Goal: Task Accomplishment & Management: Manage account settings

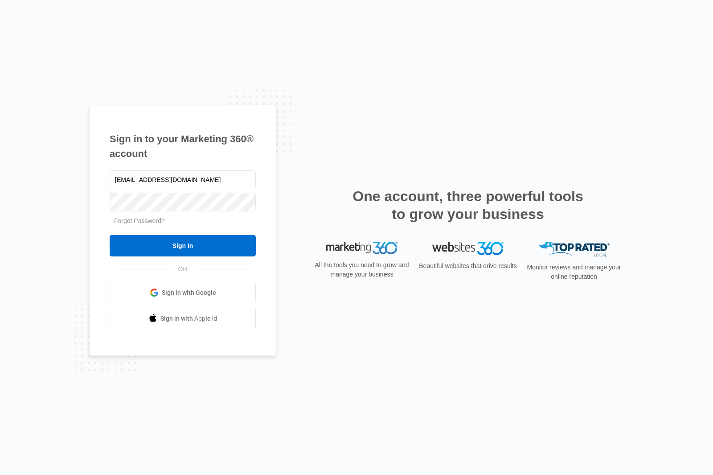
type input "[EMAIL_ADDRESS][DOMAIN_NAME]"
click at [183, 256] on input "Sign In" at bounding box center [183, 245] width 146 height 21
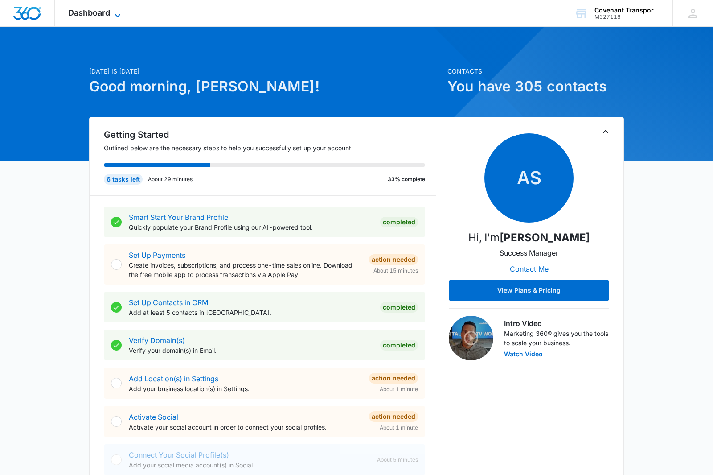
click at [110, 17] on span "Dashboard" at bounding box center [89, 12] width 42 height 9
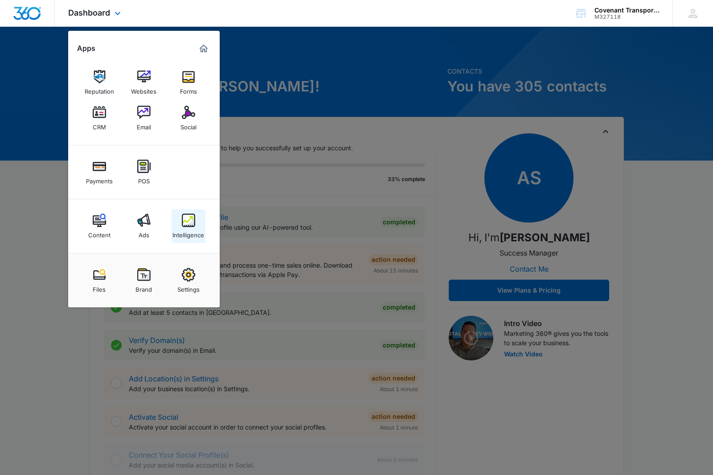
click at [189, 226] on img at bounding box center [188, 220] width 13 height 13
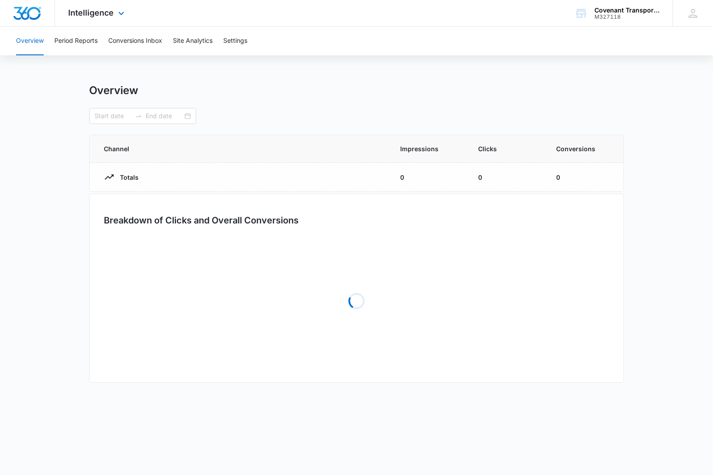
type input "[DATE]"
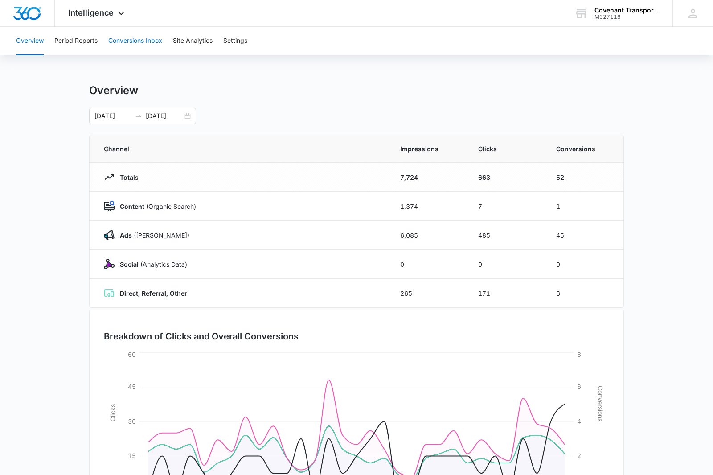
click at [132, 39] on button "Conversions Inbox" at bounding box center [135, 41] width 54 height 29
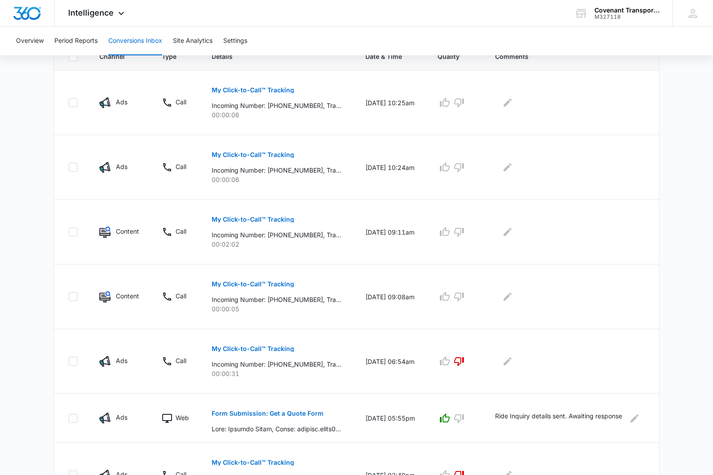
scroll to position [191, 0]
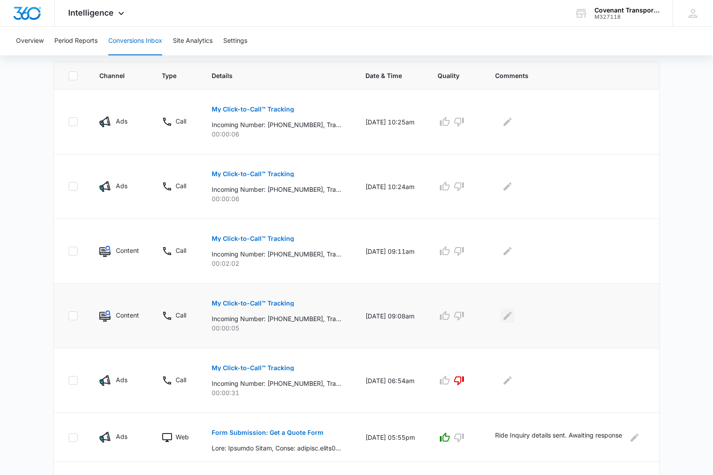
click at [513, 317] on icon "Edit Comments" at bounding box center [508, 315] width 11 height 11
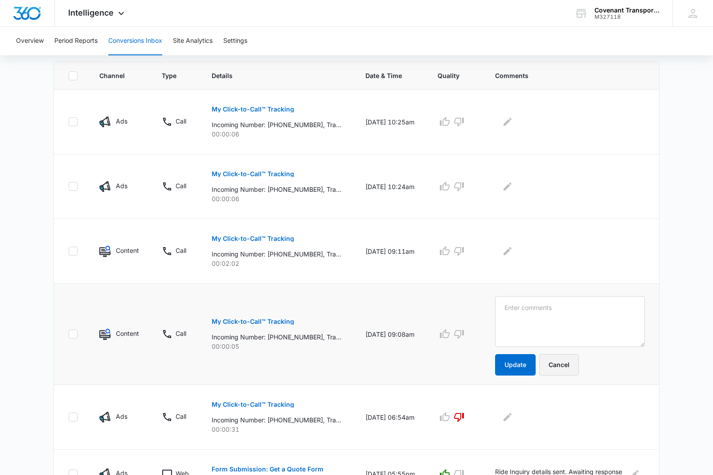
click at [579, 365] on button "Cancel" at bounding box center [560, 364] width 40 height 21
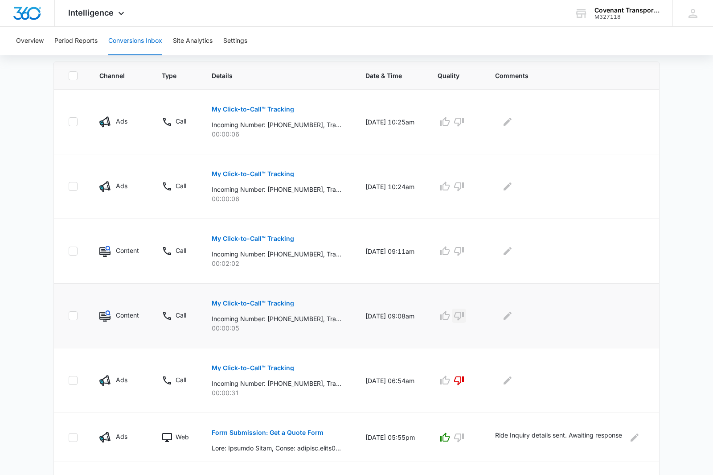
click at [464, 313] on icon "button" at bounding box center [459, 316] width 10 height 9
click at [466, 257] on button "button" at bounding box center [459, 251] width 14 height 14
click at [465, 185] on icon "button" at bounding box center [459, 186] width 11 height 11
click at [466, 121] on button "button" at bounding box center [459, 122] width 14 height 14
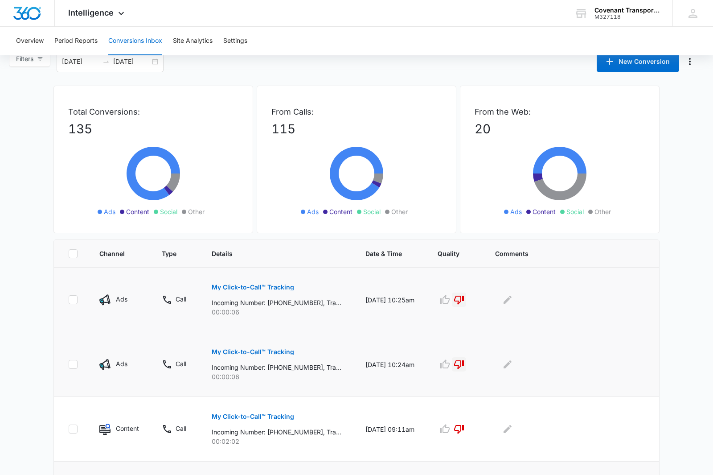
scroll to position [0, 0]
